Goal: Task Accomplishment & Management: Complete application form

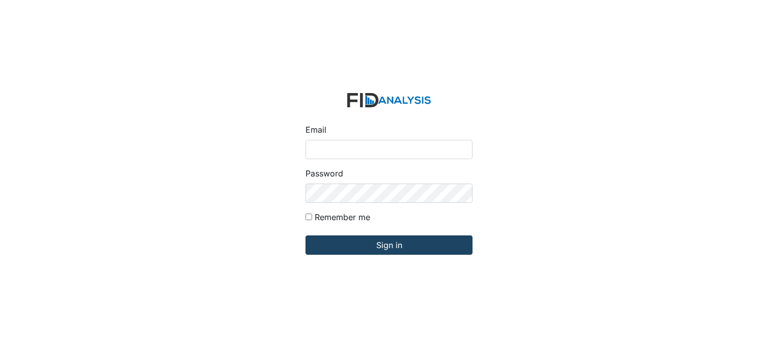
type input "[EMAIL_ADDRESS][DOMAIN_NAME]"
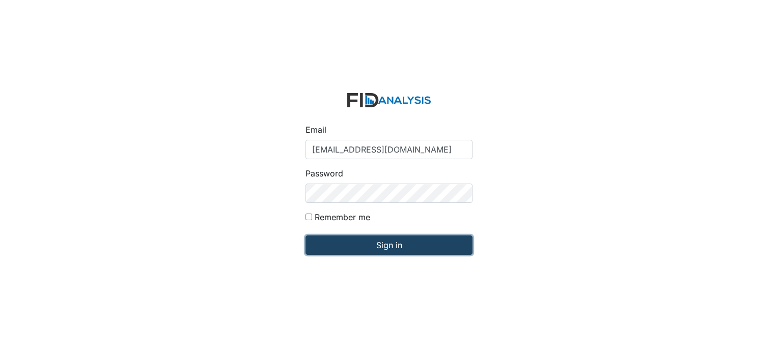
click at [420, 251] on input "Sign in" at bounding box center [388, 245] width 167 height 19
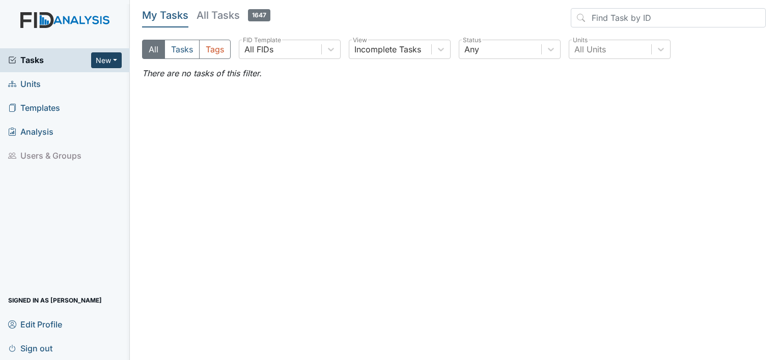
click at [102, 60] on button "New" at bounding box center [106, 60] width 31 height 16
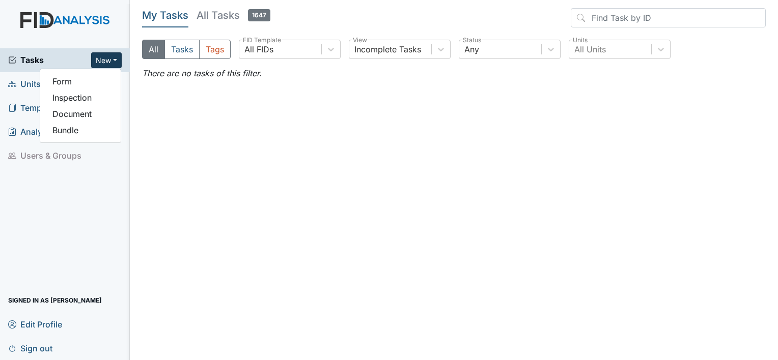
click at [102, 60] on button "New" at bounding box center [106, 60] width 31 height 16
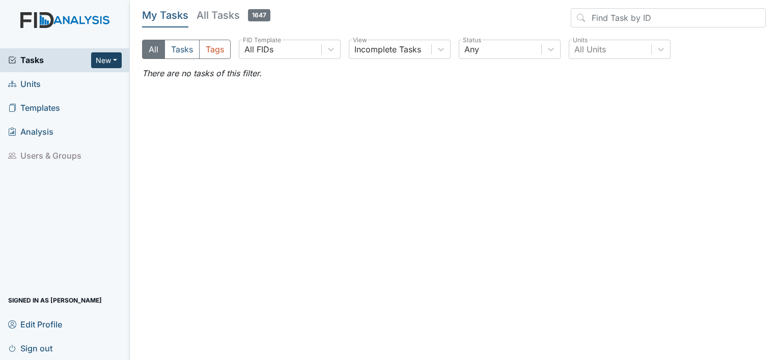
click at [103, 61] on button "New" at bounding box center [106, 60] width 31 height 16
click at [66, 82] on link "Form" at bounding box center [80, 81] width 80 height 16
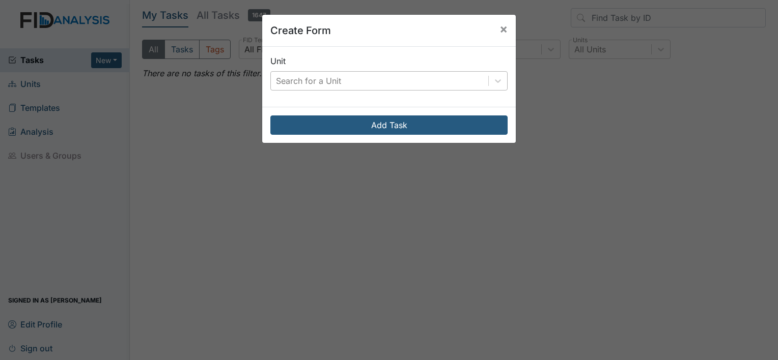
click at [419, 81] on div "Search for a Unit" at bounding box center [379, 81] width 217 height 18
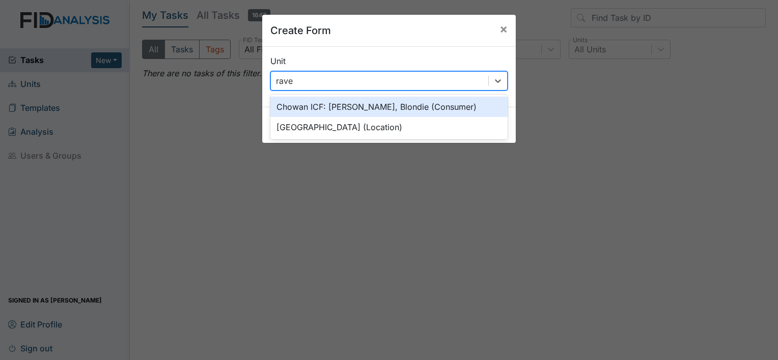
type input "raven"
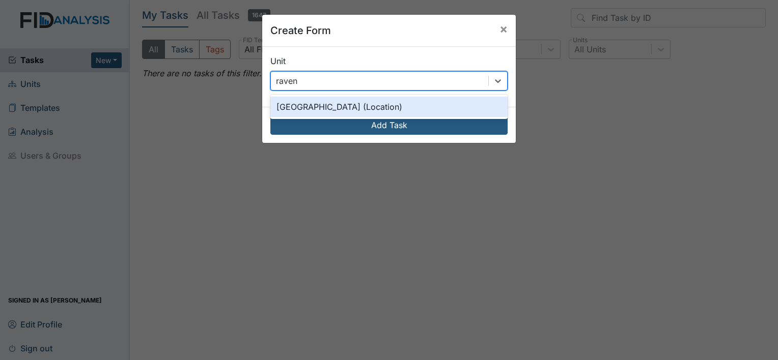
click at [346, 105] on div "Raven Ridge (Location)" at bounding box center [388, 107] width 237 height 20
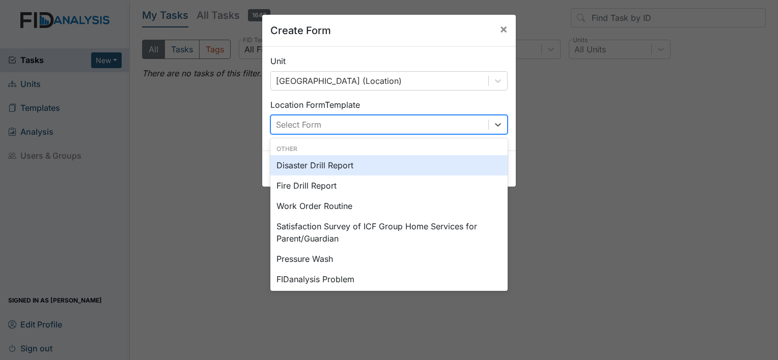
click at [355, 126] on div "Select Form" at bounding box center [379, 125] width 217 height 18
click at [499, 29] on span "×" at bounding box center [503, 28] width 8 height 15
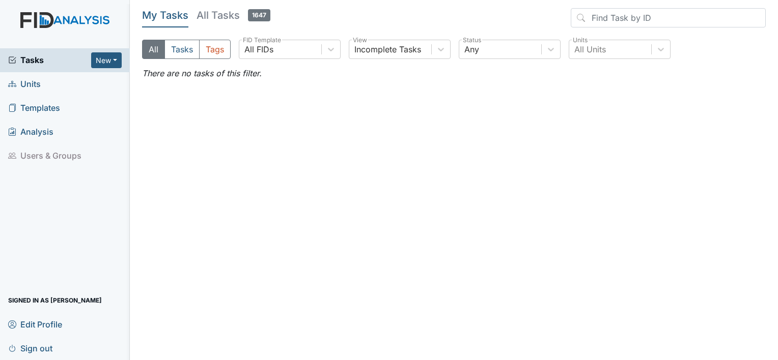
click at [31, 79] on span "Units" at bounding box center [24, 84] width 33 height 16
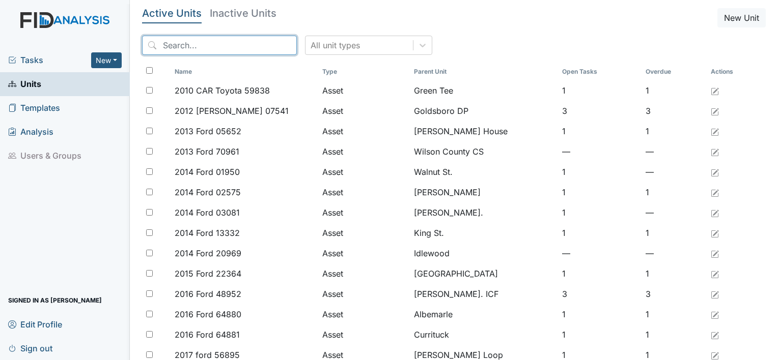
click at [191, 43] on input "search" at bounding box center [219, 45] width 155 height 19
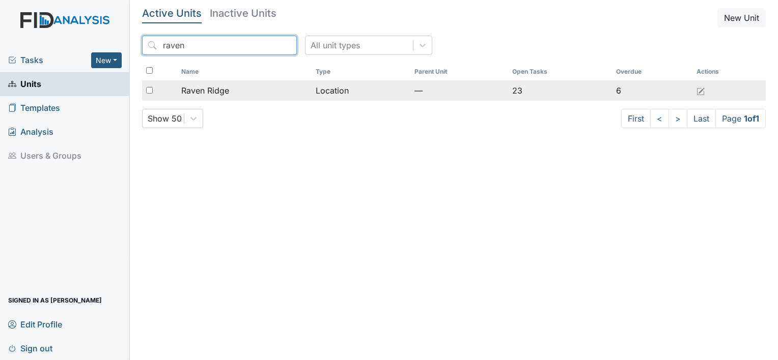
type input "raven"
click at [204, 89] on span "Raven Ridge" at bounding box center [205, 91] width 48 height 12
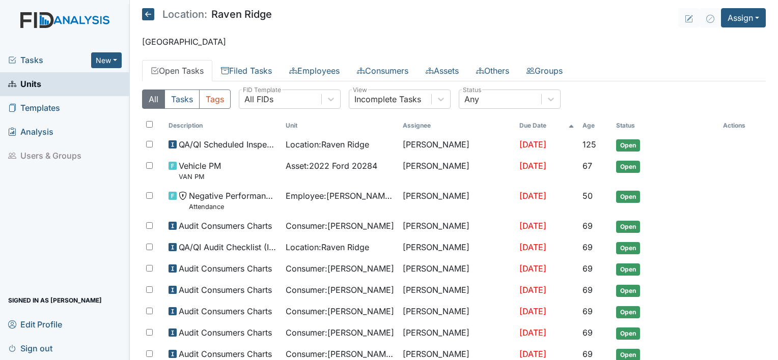
click at [51, 86] on link "Units" at bounding box center [65, 84] width 130 height 24
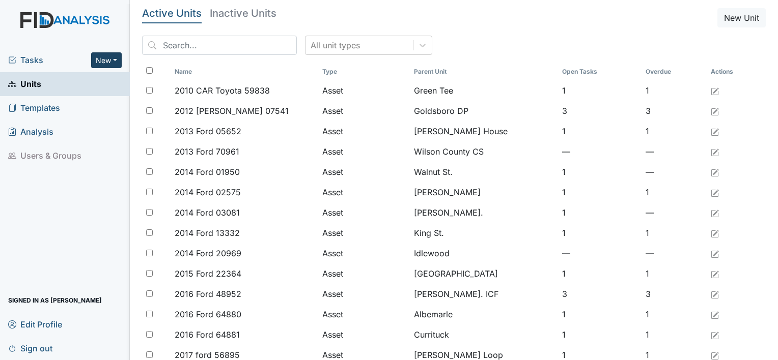
click at [114, 59] on button "New" at bounding box center [106, 60] width 31 height 16
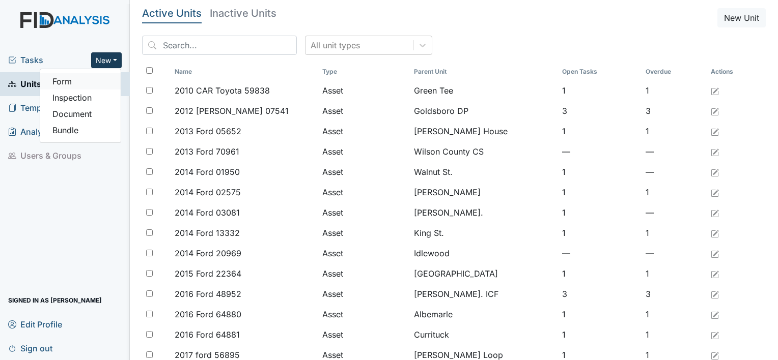
click at [98, 81] on link "Form" at bounding box center [80, 81] width 80 height 16
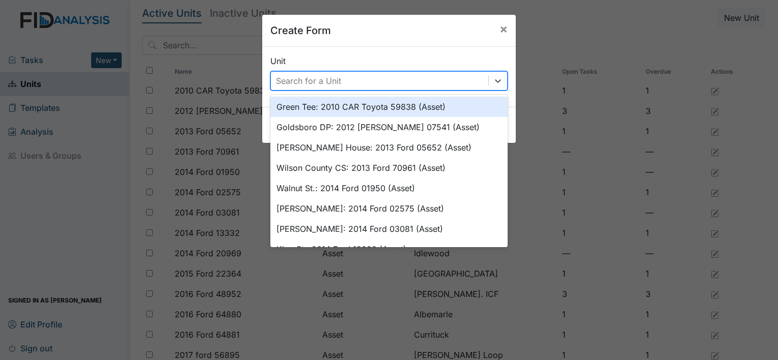
click at [305, 76] on div "Search for a Unit" at bounding box center [308, 81] width 65 height 12
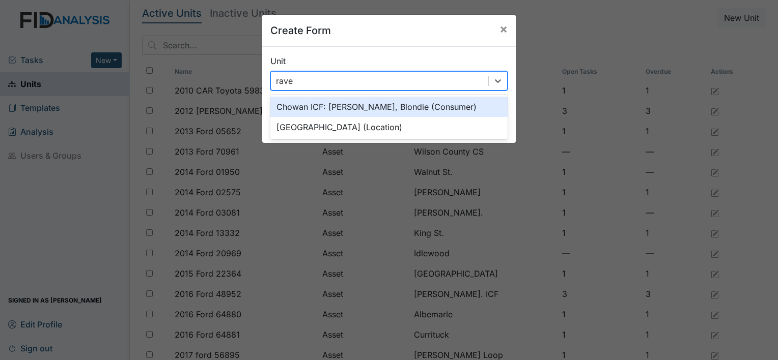
type input "raven"
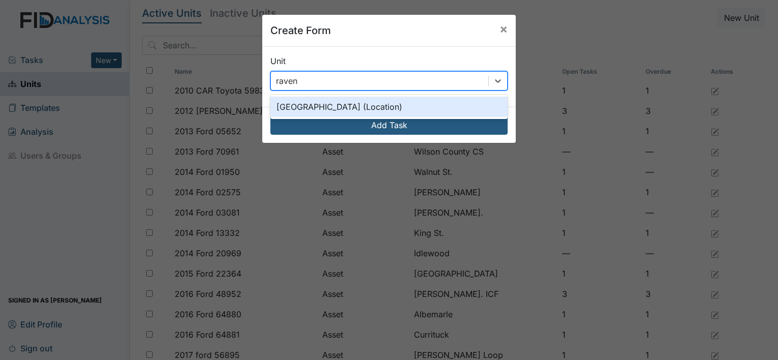
click at [316, 110] on div "Raven Ridge (Location)" at bounding box center [388, 107] width 237 height 20
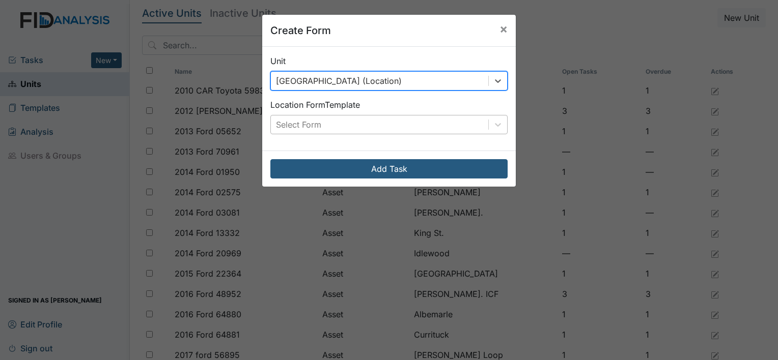
click at [322, 123] on div "Select Form" at bounding box center [379, 125] width 217 height 18
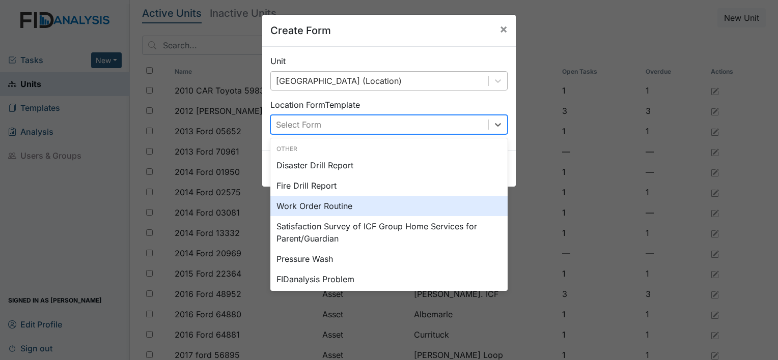
click at [321, 205] on div "Work Order Routine" at bounding box center [388, 206] width 237 height 20
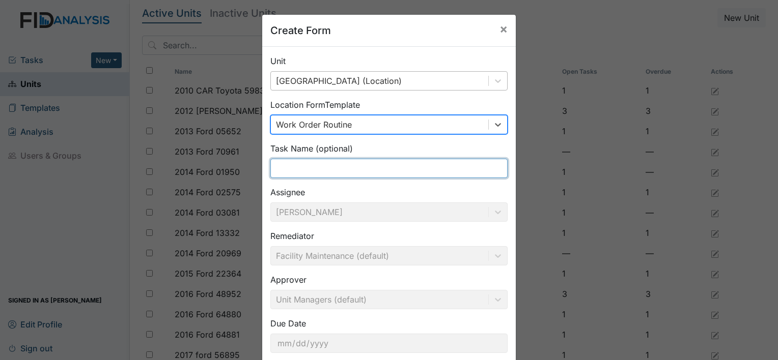
click at [345, 170] on input "text" at bounding box center [388, 168] width 237 height 19
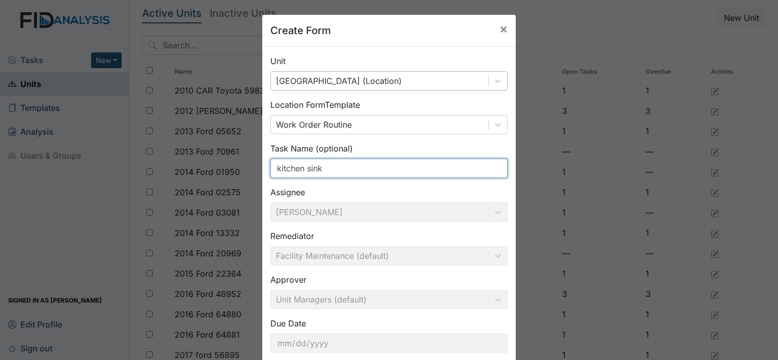
scroll to position [59, 0]
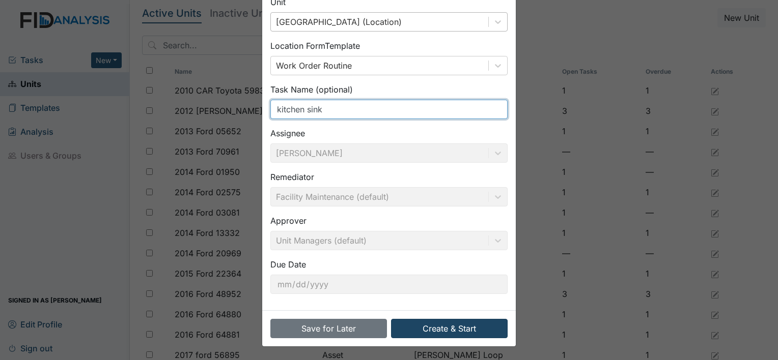
type input "kitchen sink"
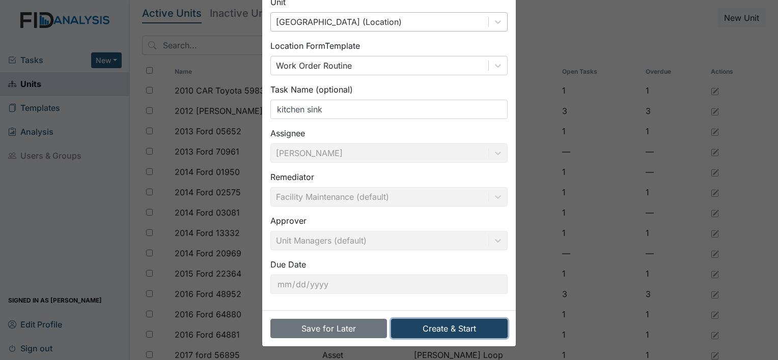
click at [454, 332] on button "Create & Start" at bounding box center [449, 328] width 117 height 19
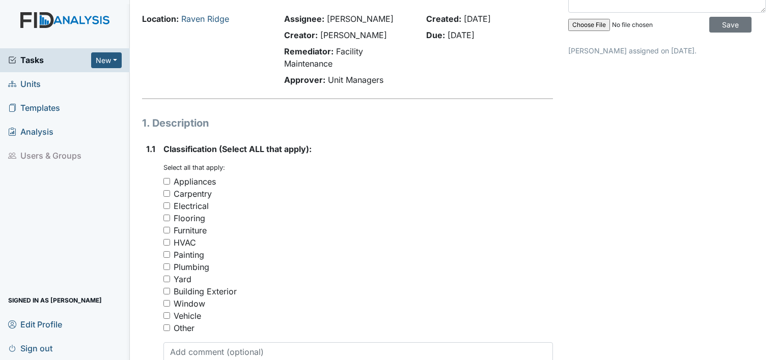
scroll to position [86, 0]
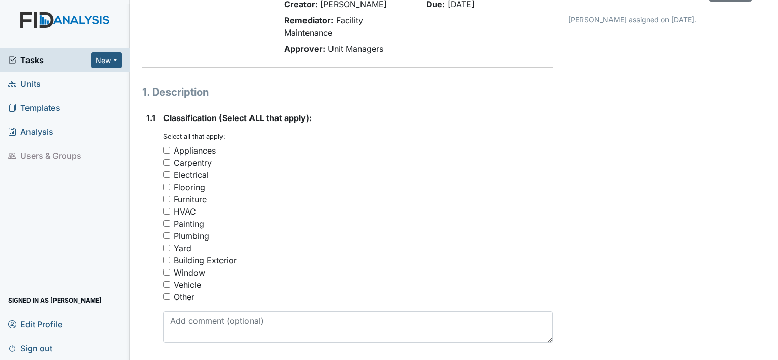
click at [166, 234] on input "Plumbing" at bounding box center [166, 236] width 7 height 7
checkbox input "true"
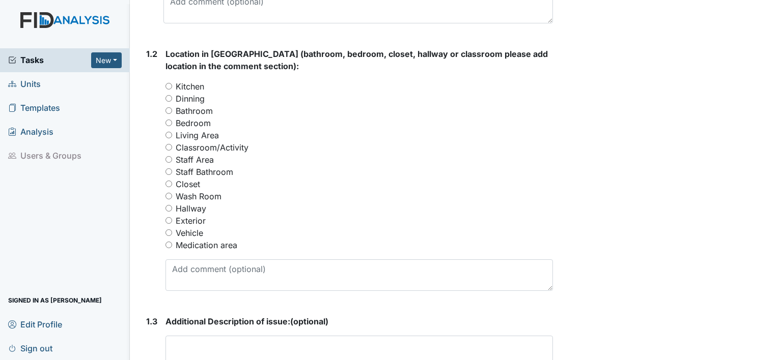
scroll to position [406, 0]
click at [165, 83] on div "1.2 Location in [GEOGRAPHIC_DATA] (bathroom, bedroom, closet, hallway or classr…" at bounding box center [347, 173] width 411 height 252
click at [169, 84] on input "Kitchen" at bounding box center [168, 85] width 7 height 7
radio input "true"
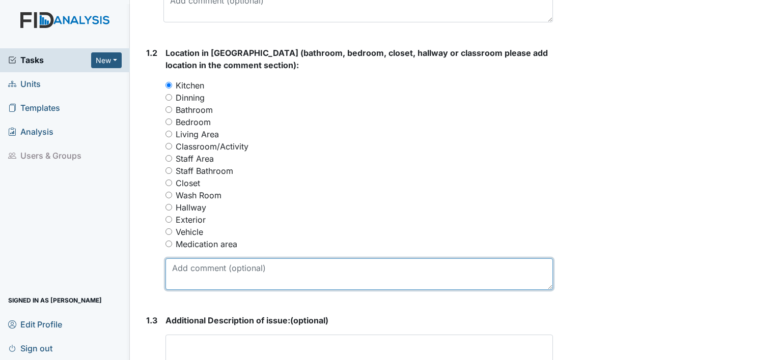
click at [215, 260] on textarea at bounding box center [358, 275] width 387 height 32
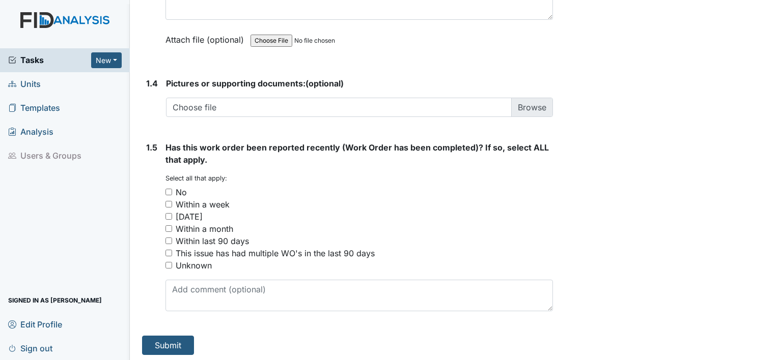
scroll to position [755, 0]
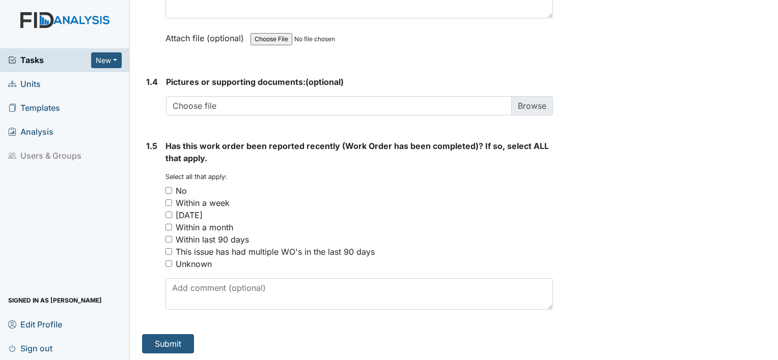
type textarea "sink is leaking"
click at [168, 191] on input "No" at bounding box center [168, 190] width 7 height 7
checkbox input "true"
click at [157, 342] on button "Submit" at bounding box center [168, 344] width 52 height 19
